Goal: Navigation & Orientation: Find specific page/section

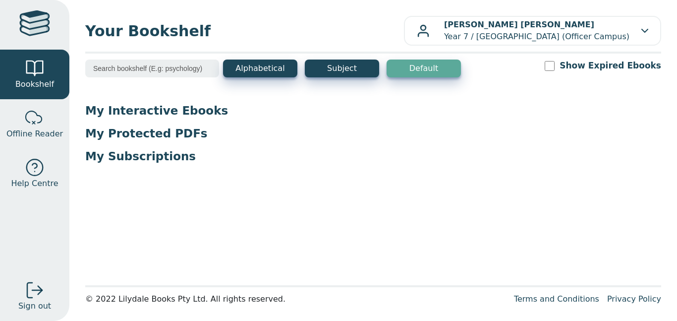
click at [172, 103] on p "My Interactive Ebooks" at bounding box center [373, 110] width 576 height 15
click at [175, 109] on p "My Interactive Ebooks" at bounding box center [373, 110] width 576 height 15
click at [169, 70] on input "search" at bounding box center [152, 68] width 134 height 18
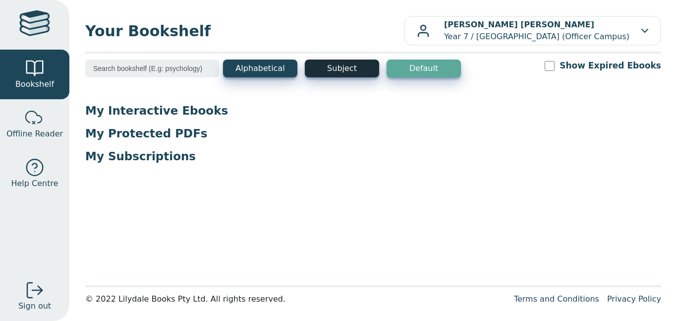
click at [324, 67] on button "Subject" at bounding box center [342, 68] width 74 height 18
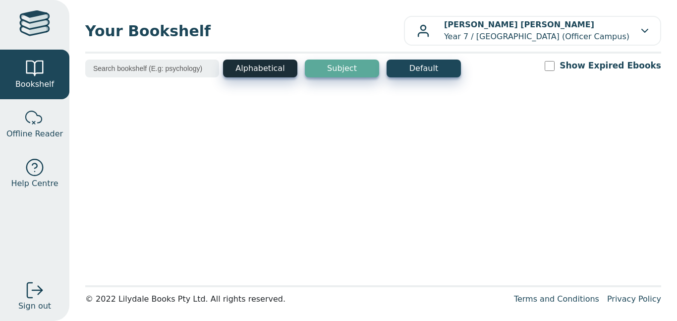
click at [256, 66] on button "Alphabetical" at bounding box center [260, 68] width 74 height 18
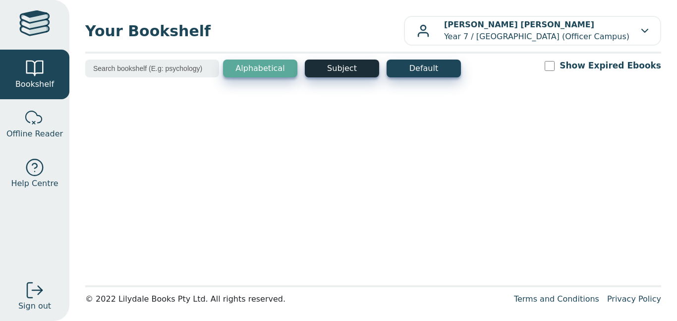
click at [327, 60] on button "Subject" at bounding box center [342, 68] width 74 height 18
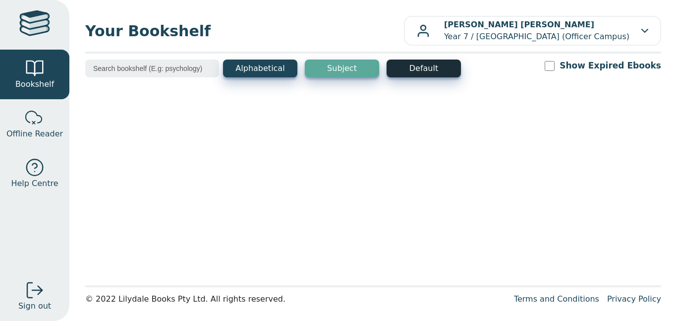
click at [412, 72] on button "Default" at bounding box center [423, 68] width 74 height 18
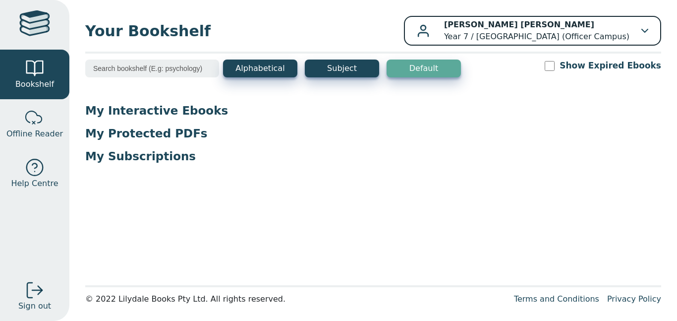
click at [564, 15] on div "Your Bookshelf Abdul Ahad Mohammed Year 7 / Minaret College (Officer Campus) My…" at bounding box center [372, 160] width 607 height 321
click at [486, 29] on p "Abdul Ahad Mohammed Year 7 / Minaret College (Officer Campus)" at bounding box center [536, 31] width 185 height 24
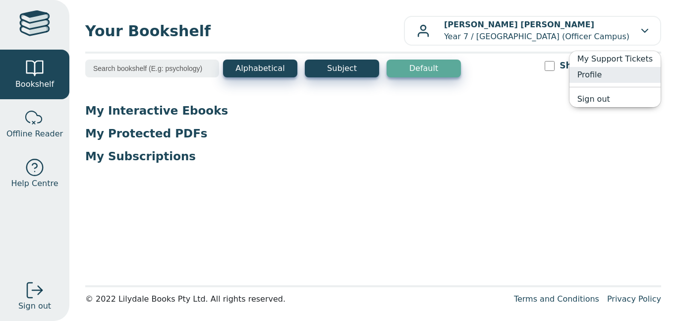
click at [589, 73] on link "Profile" at bounding box center [614, 75] width 91 height 16
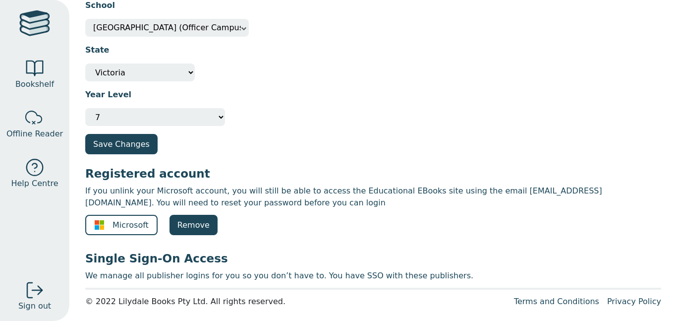
scroll to position [89, 0]
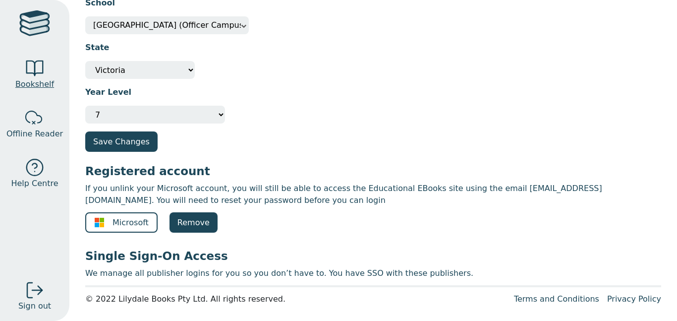
click at [24, 88] on span "Bookshelf" at bounding box center [34, 84] width 39 height 12
